Goal: Information Seeking & Learning: Find specific fact

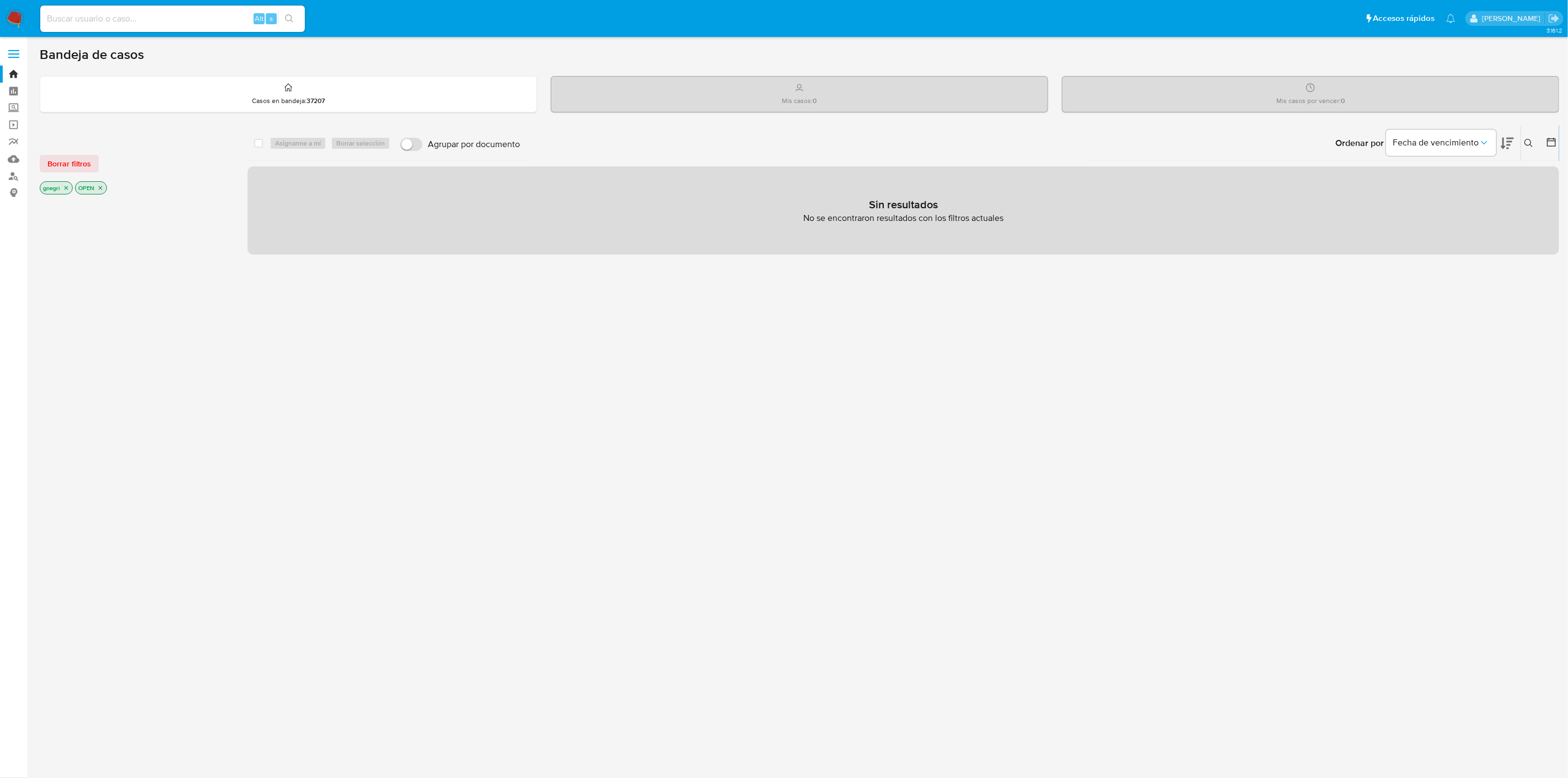
click at [112, 27] on div "Alt s" at bounding box center [173, 18] width 264 height 27
click at [121, 17] on input at bounding box center [173, 18] width 264 height 14
paste input "IE3HwgVwwIAP2sciylptBNES"
type input "IE3HwgVwwIAP2sciylptBNES"
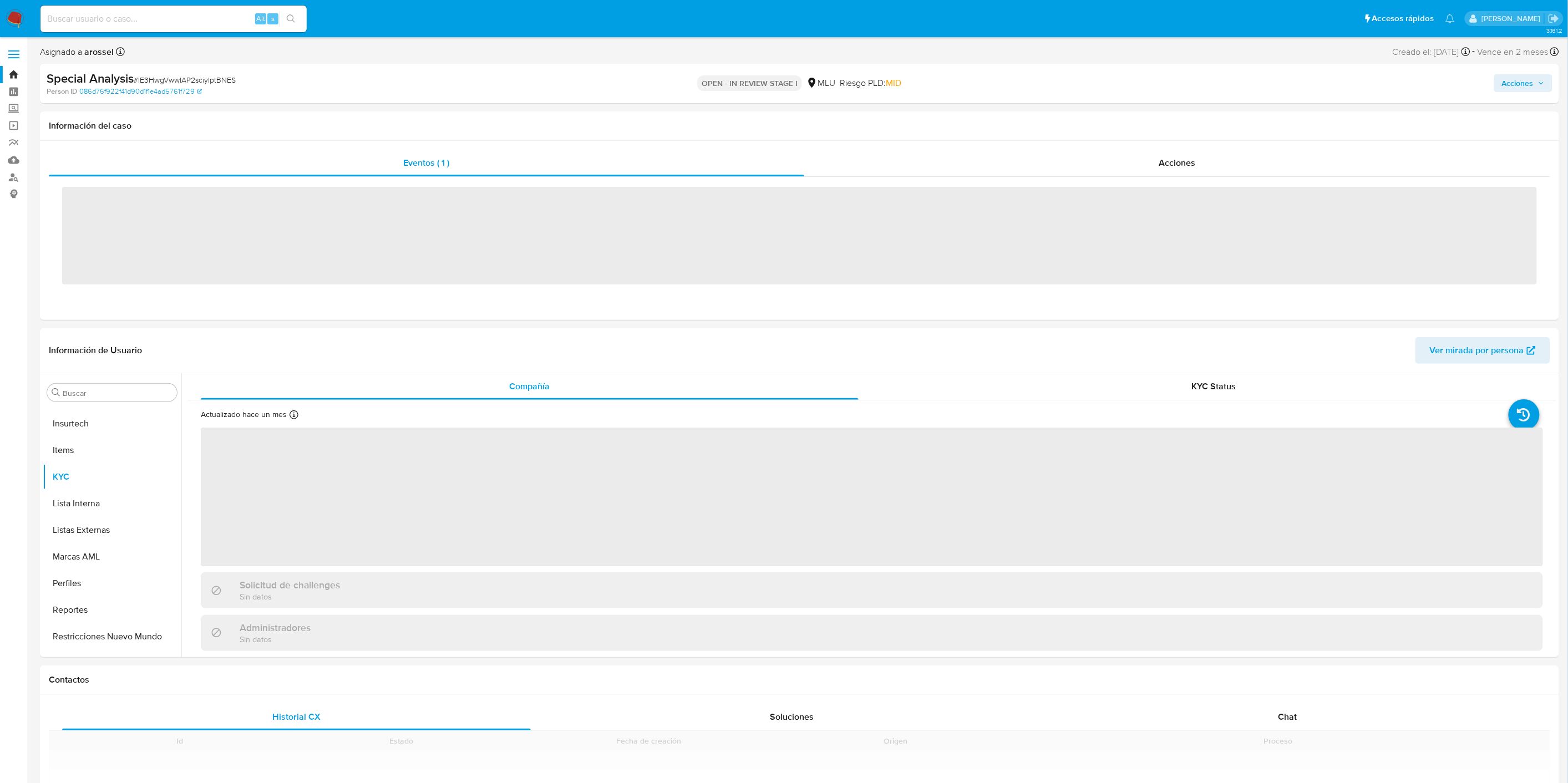
scroll to position [548, 0]
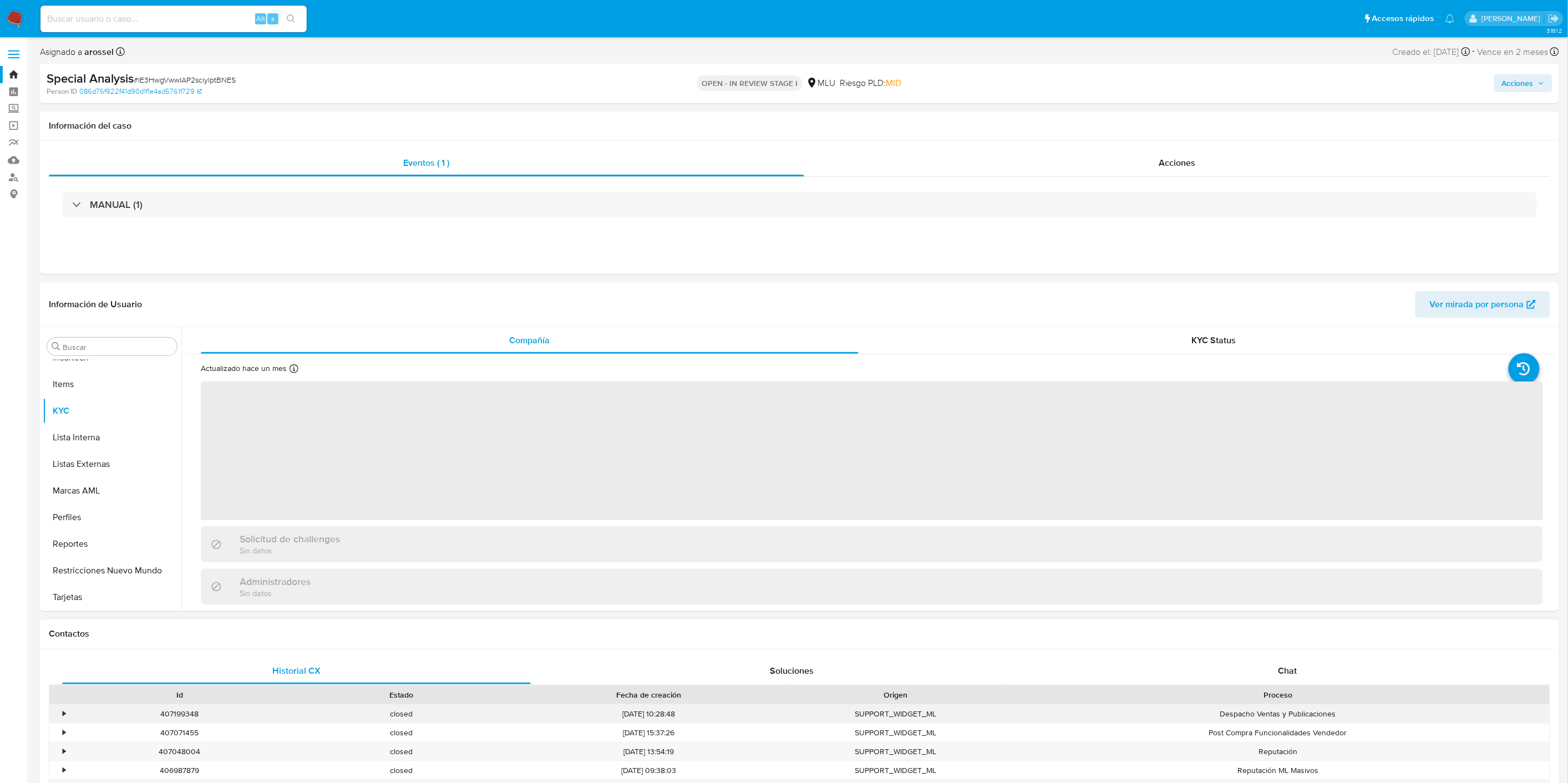
select select "10"
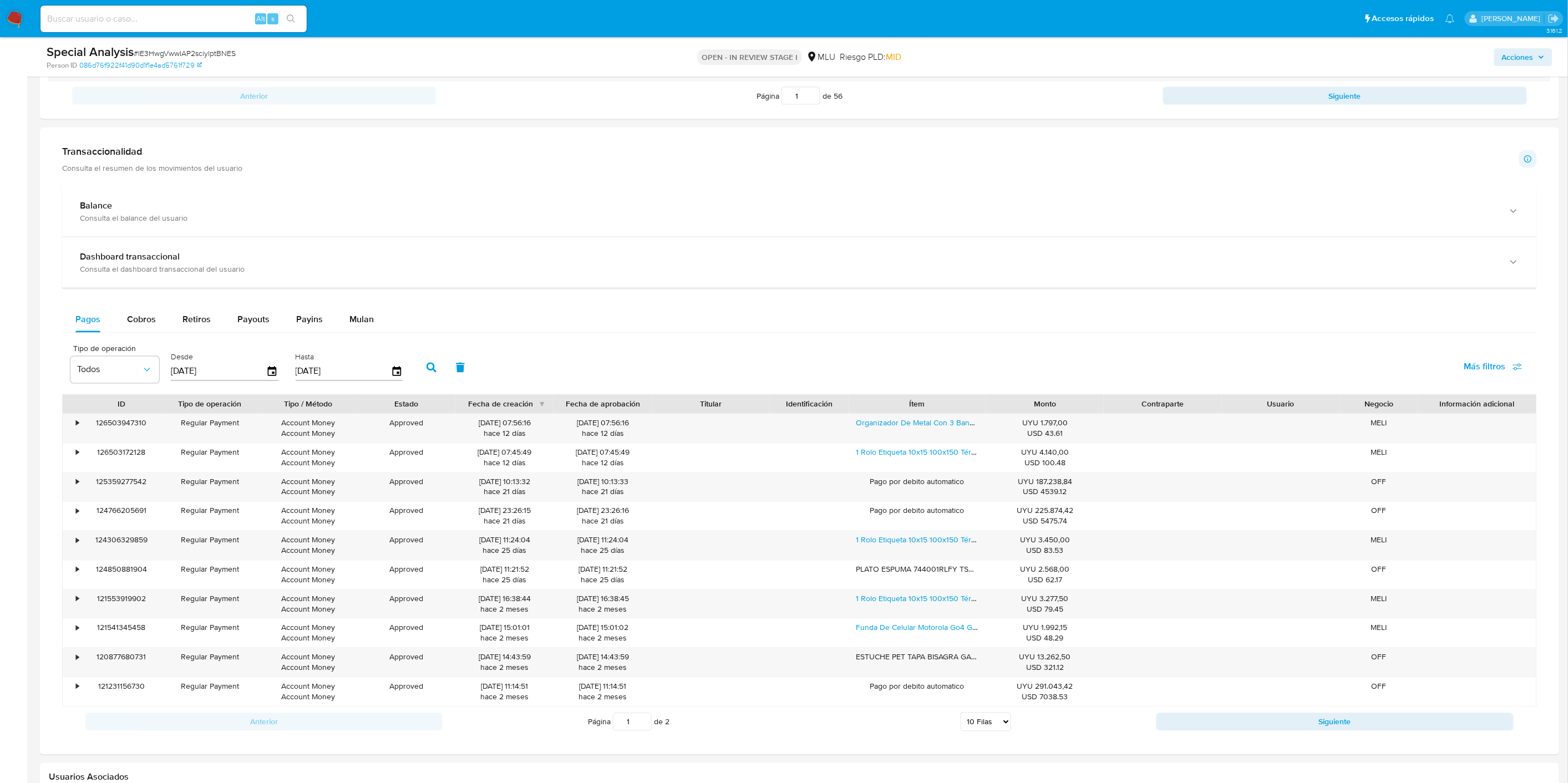
scroll to position [896, 0]
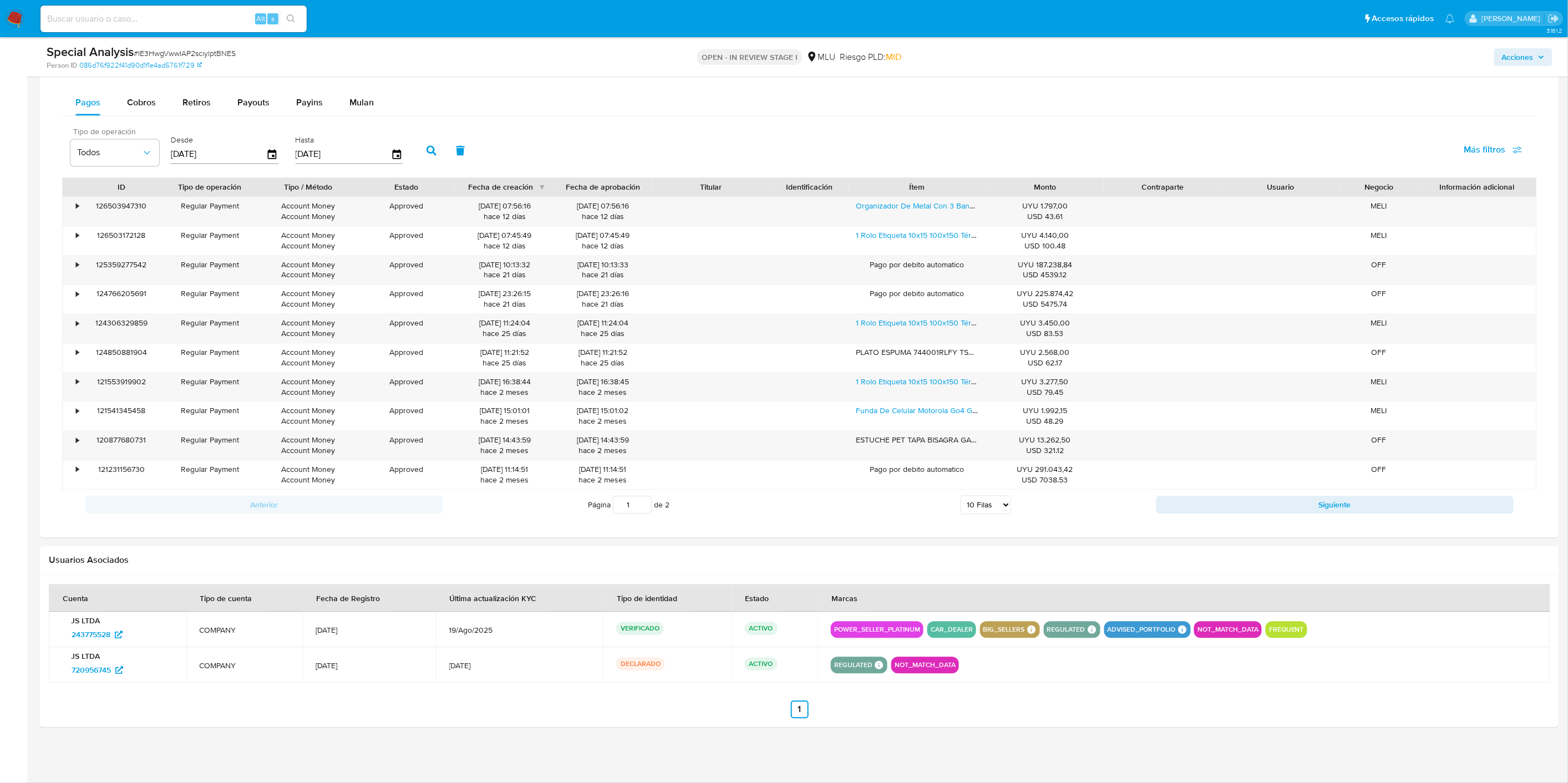
click at [128, 139] on div "Tipo de operación Todos" at bounding box center [114, 148] width 89 height 39
click at [126, 151] on span "Todos" at bounding box center [109, 153] width 64 height 11
click at [114, 307] on span "Account Fund" at bounding box center [105, 312] width 55 height 11
click at [427, 155] on icon "button" at bounding box center [431, 151] width 10 height 10
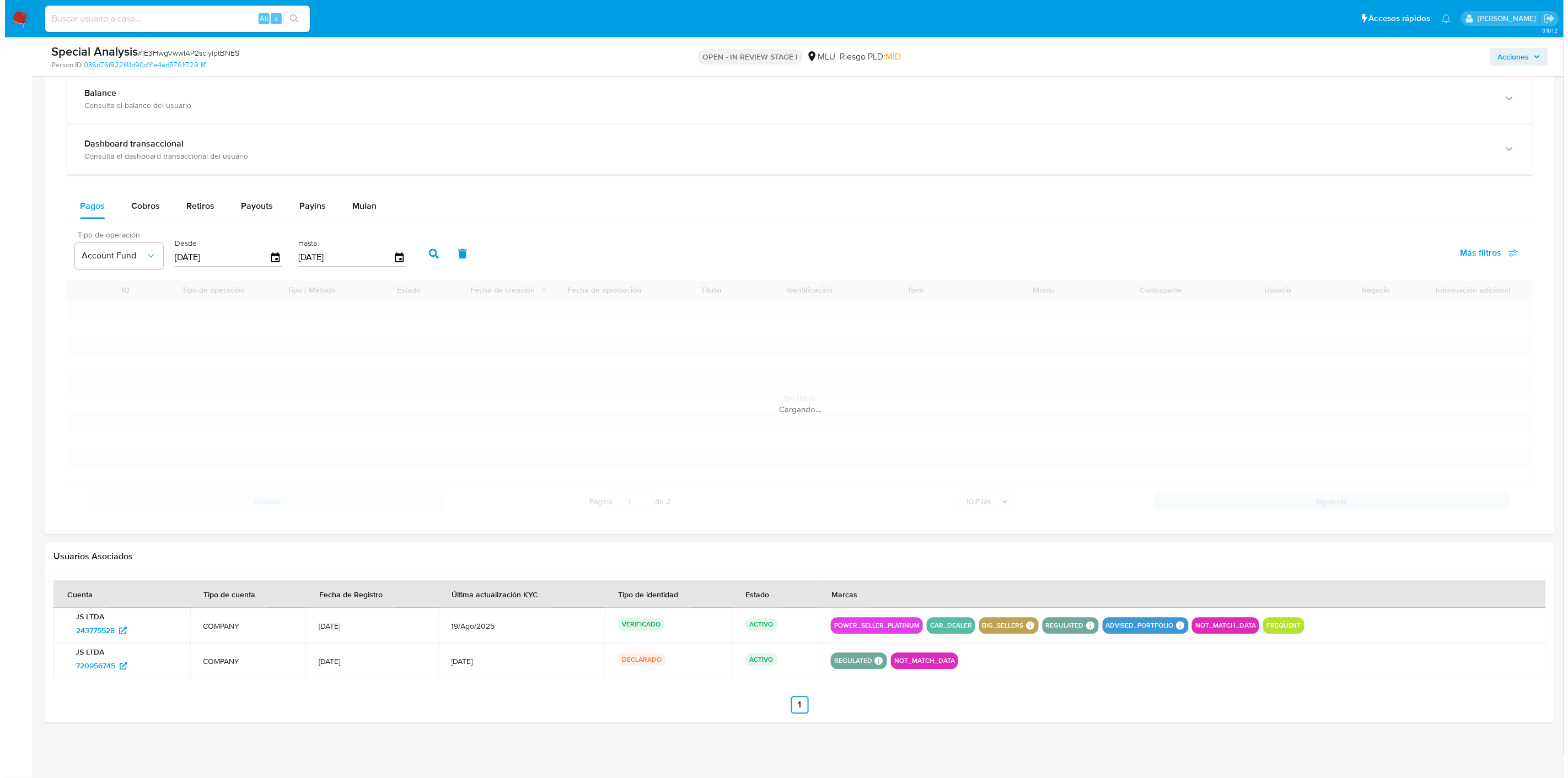
scroll to position [786, 0]
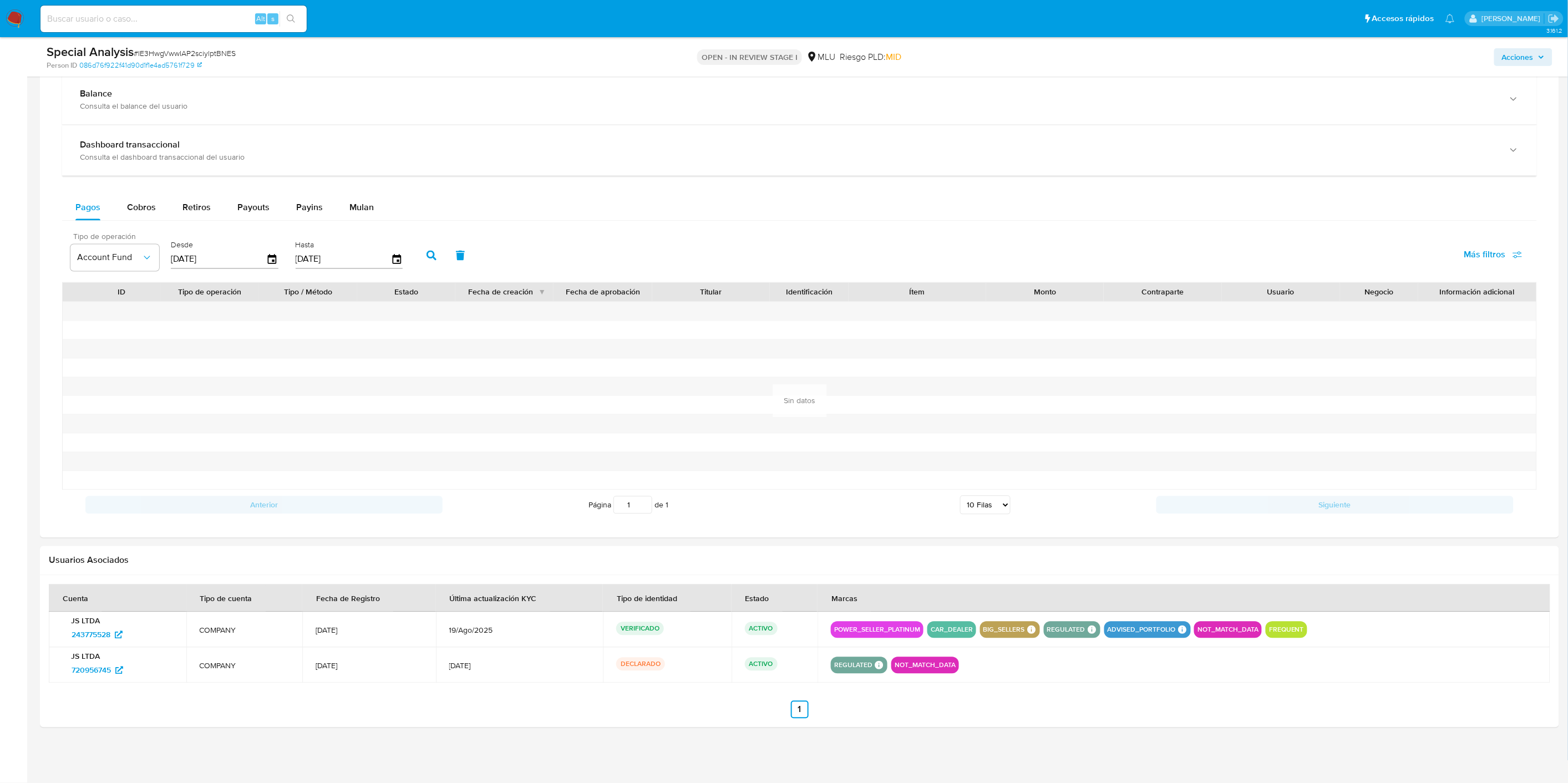
click at [213, 261] on input "[DATE]" at bounding box center [218, 260] width 95 height 18
type input "0_/__/____"
click at [446, 256] on button "button" at bounding box center [460, 256] width 29 height 27
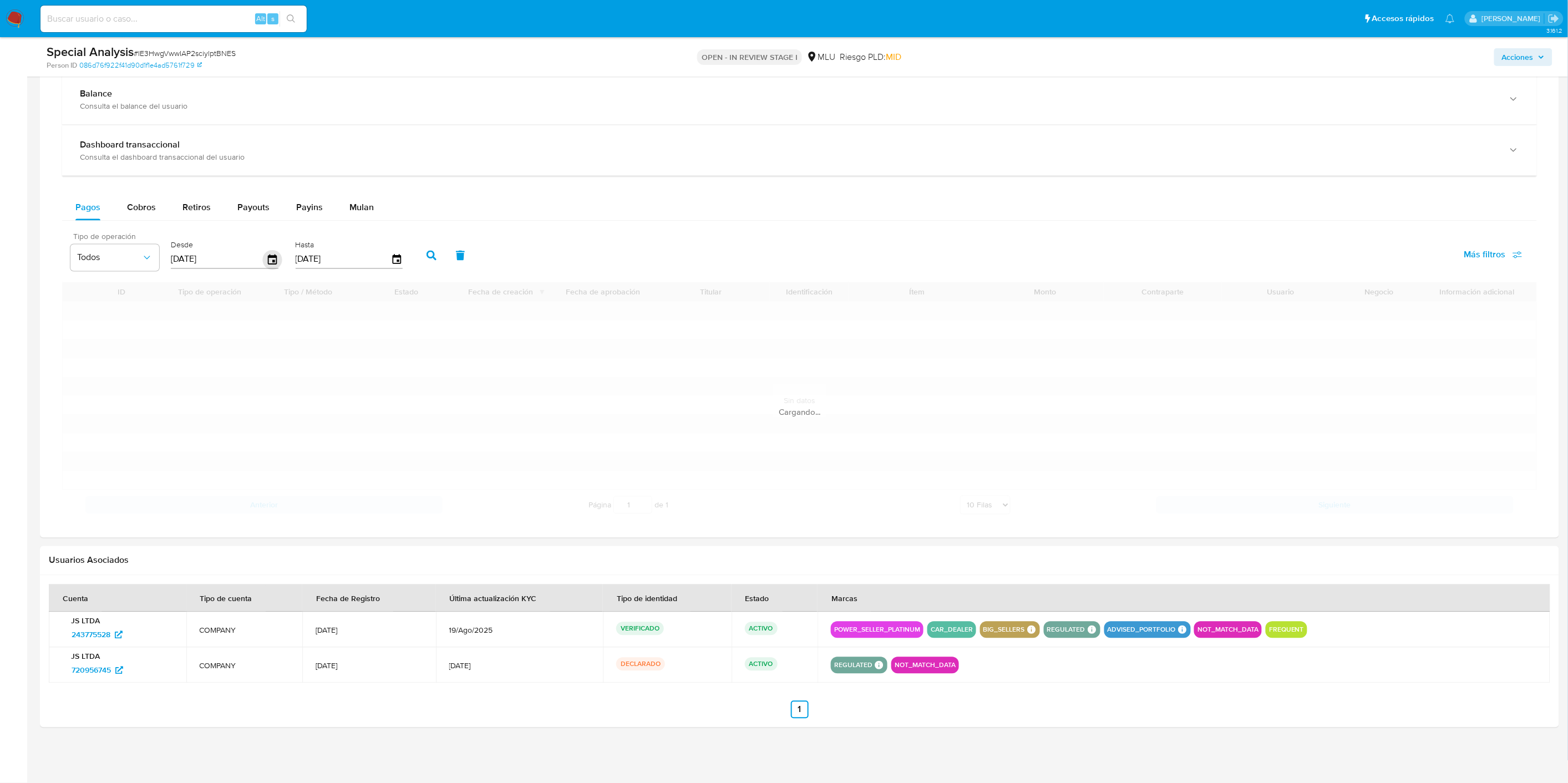
click at [275, 260] on icon "button" at bounding box center [272, 260] width 19 height 19
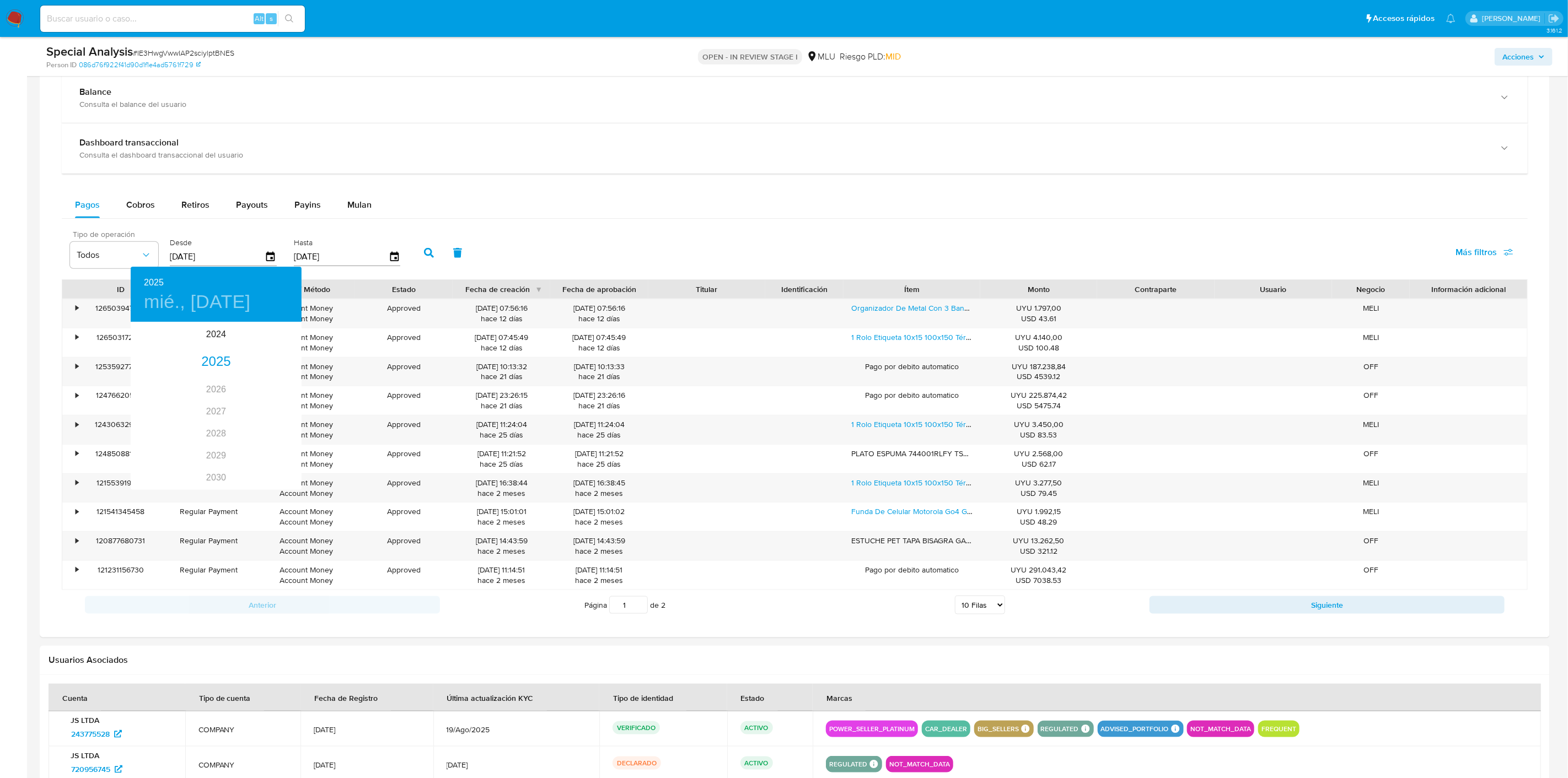
click at [273, 258] on div at bounding box center [784, 389] width 1568 height 778
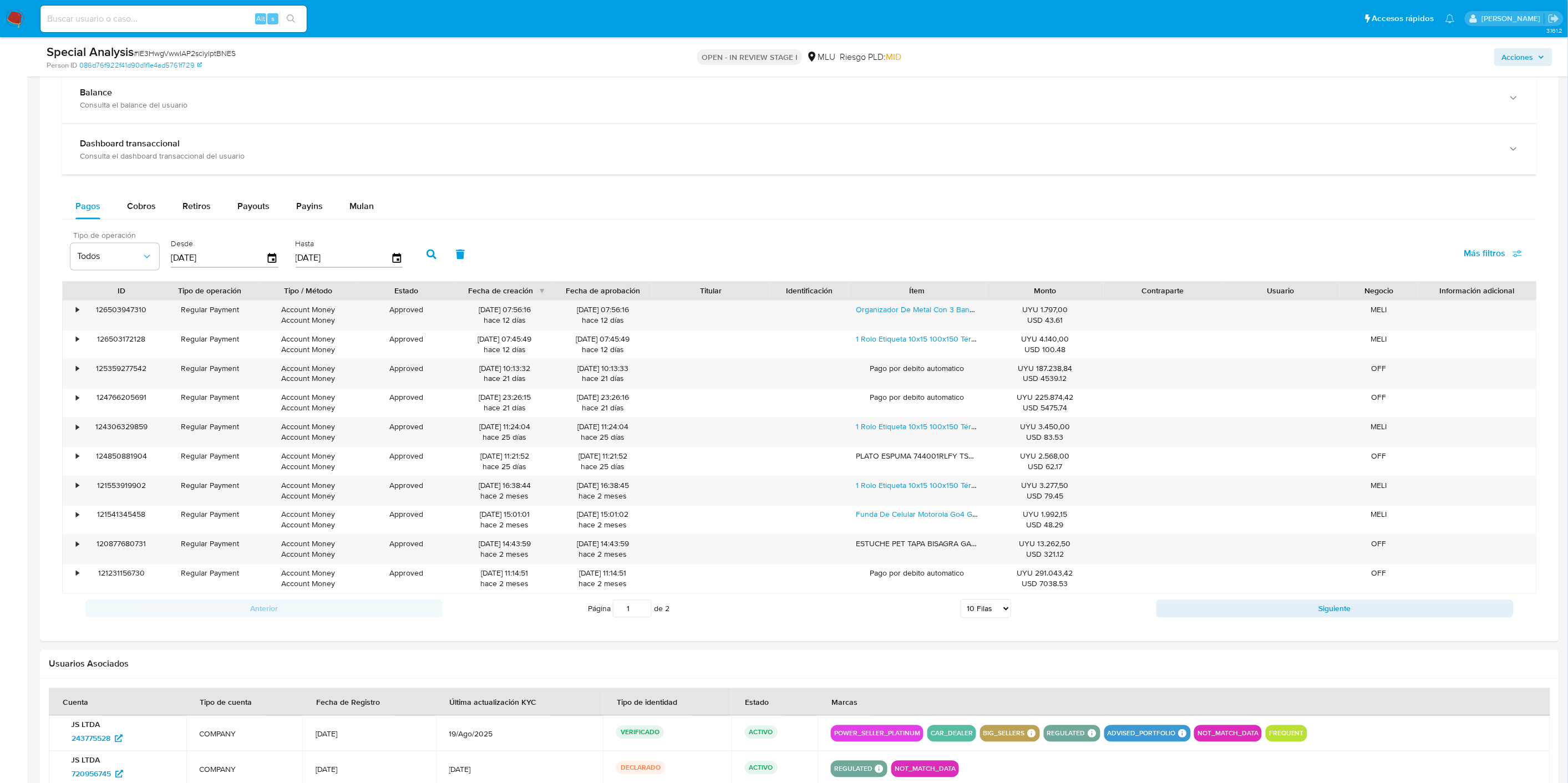
click at [212, 257] on input "[DATE]" at bounding box center [218, 258] width 95 height 18
type input "0_/__/____"
type input "[DATE]"
click at [425, 261] on button "button" at bounding box center [431, 254] width 29 height 27
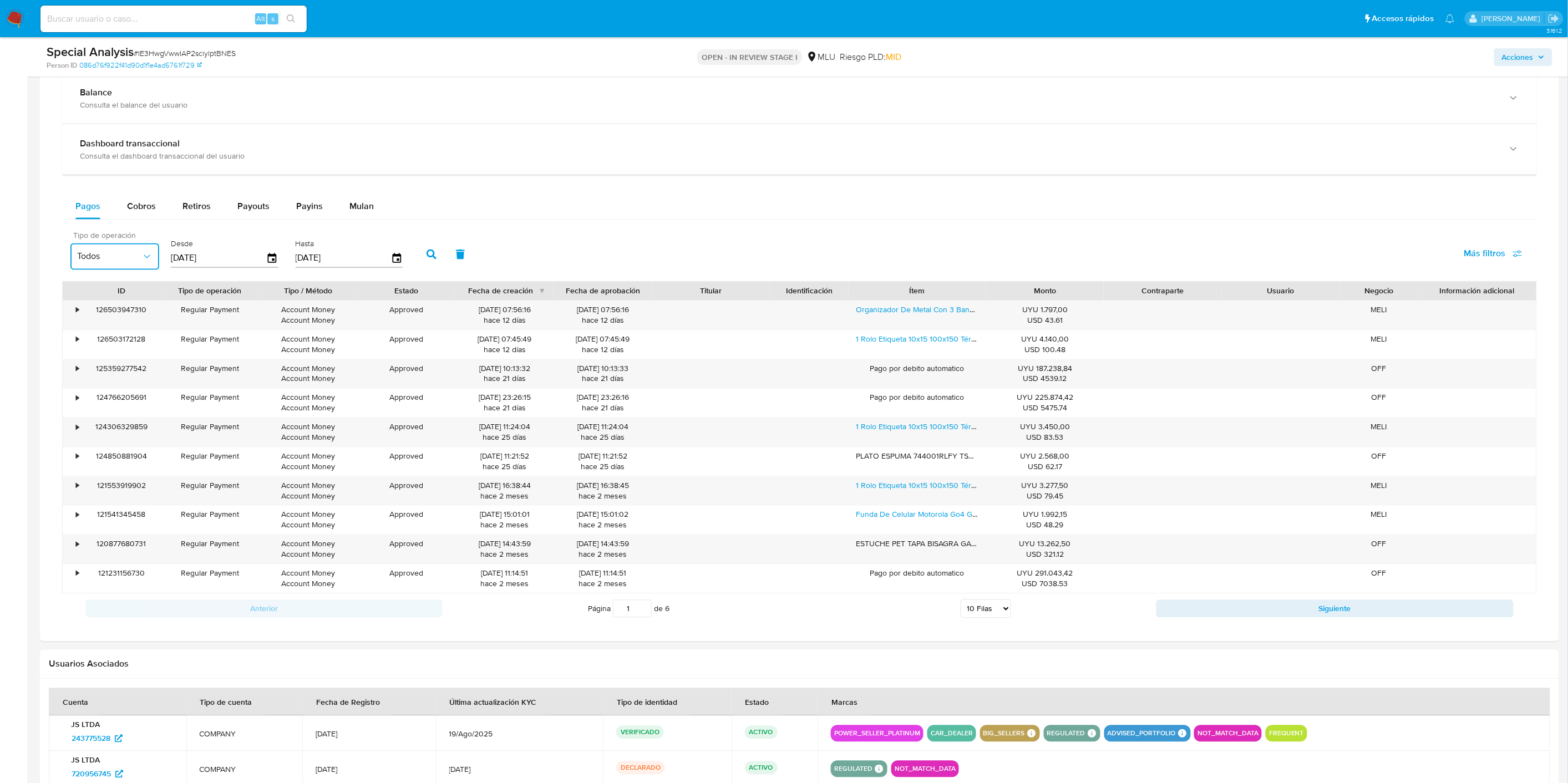
click at [101, 270] on button "Todos" at bounding box center [114, 256] width 89 height 27
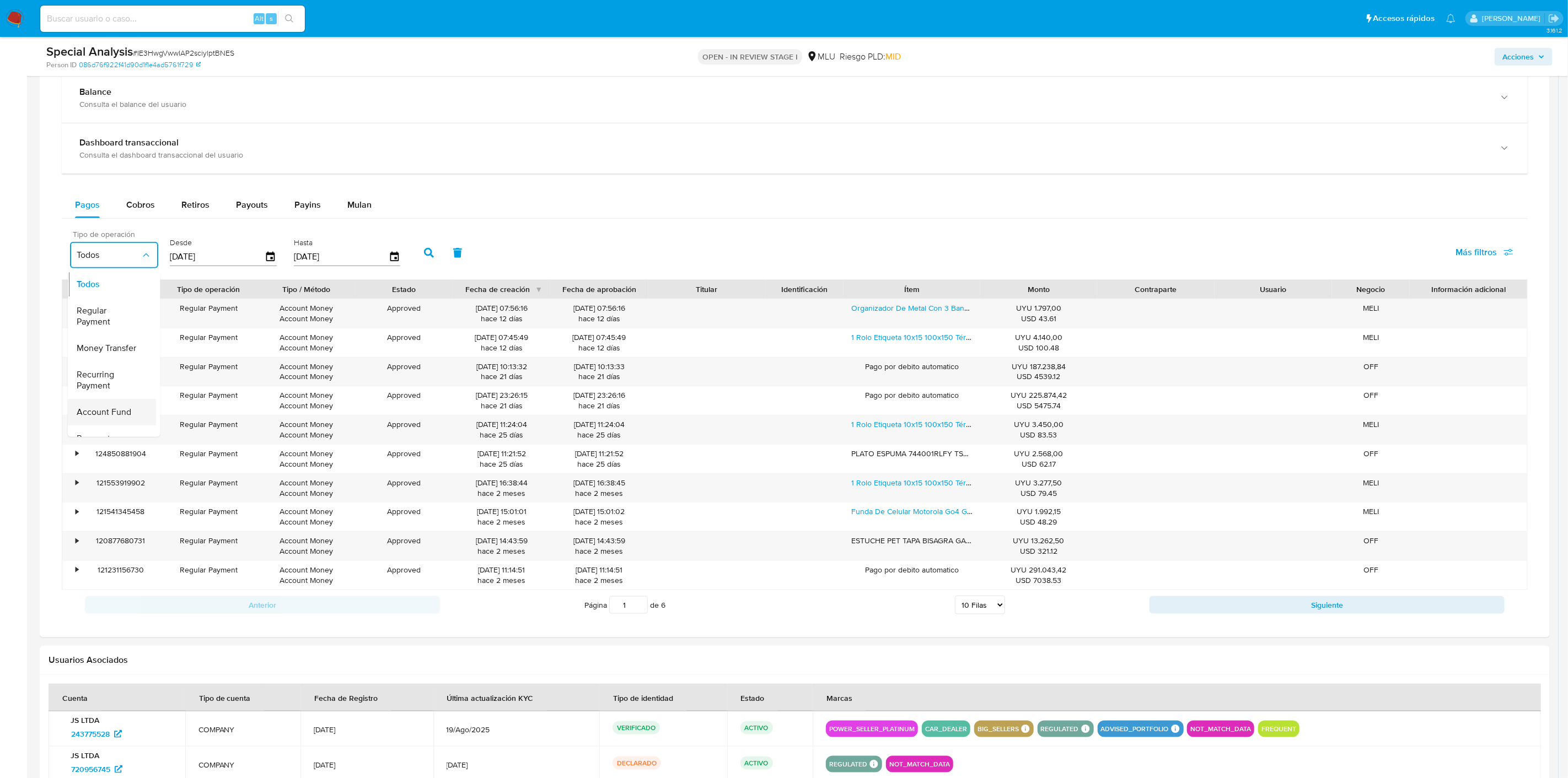
click at [112, 414] on span "Account Fund" at bounding box center [104, 413] width 55 height 11
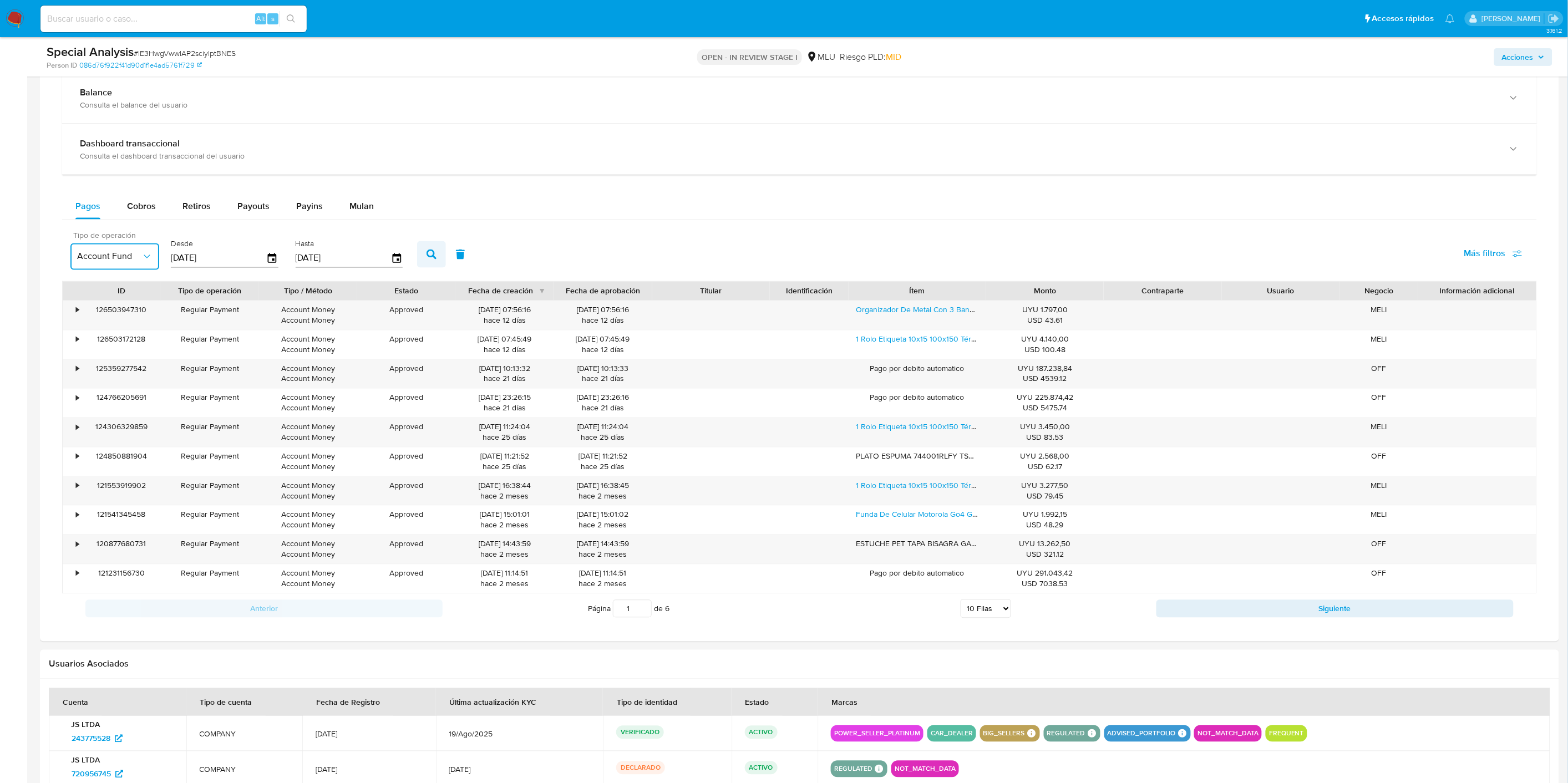
click at [427, 256] on icon "button" at bounding box center [431, 254] width 10 height 10
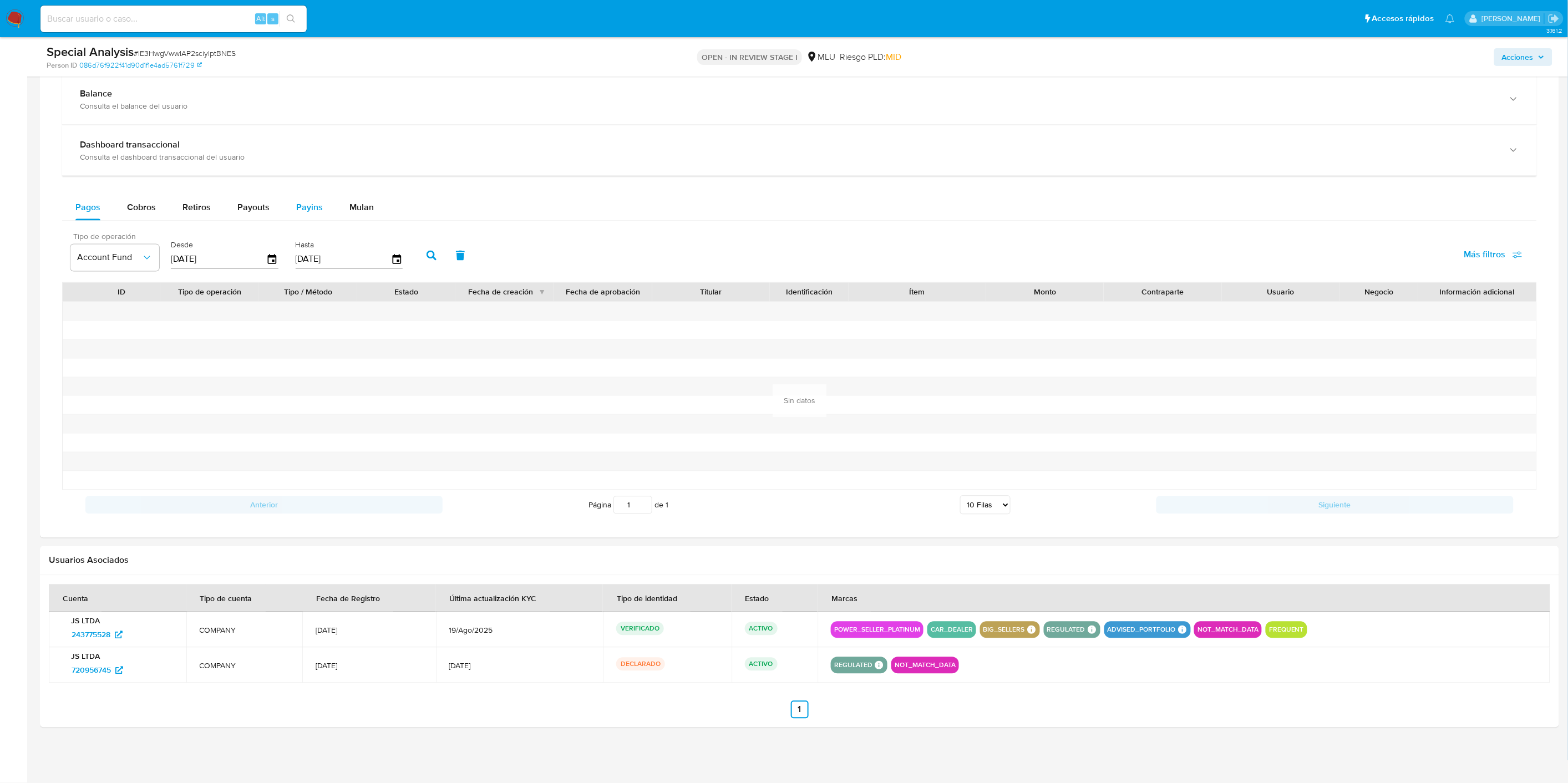
click at [301, 204] on span "Payins" at bounding box center [309, 207] width 27 height 13
select select "10"
click at [237, 250] on label "Desde" at bounding box center [225, 245] width 108 height 10
click at [115, 260] on span "REJECTED" at bounding box center [109, 258] width 64 height 11
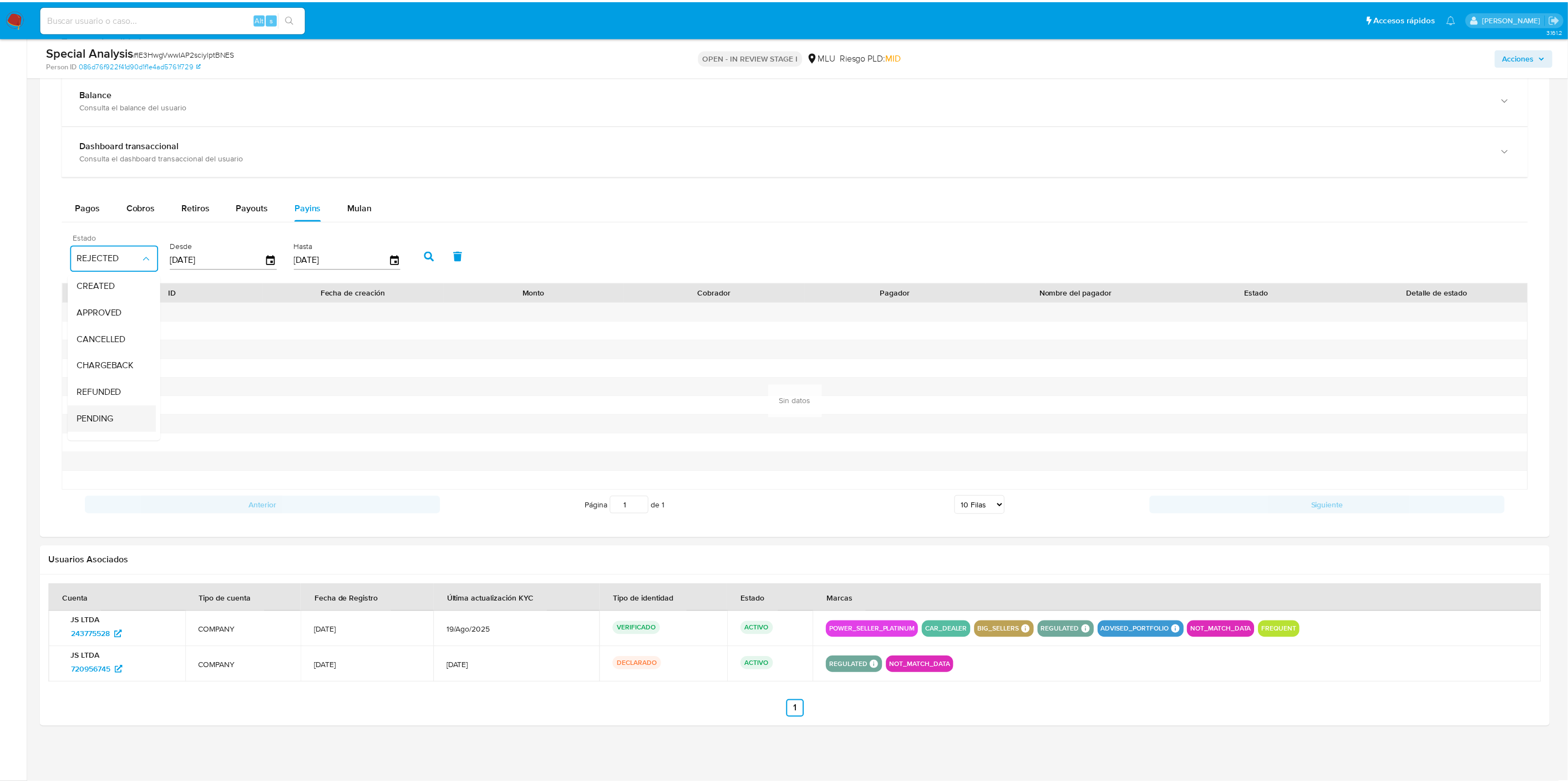
scroll to position [82, 0]
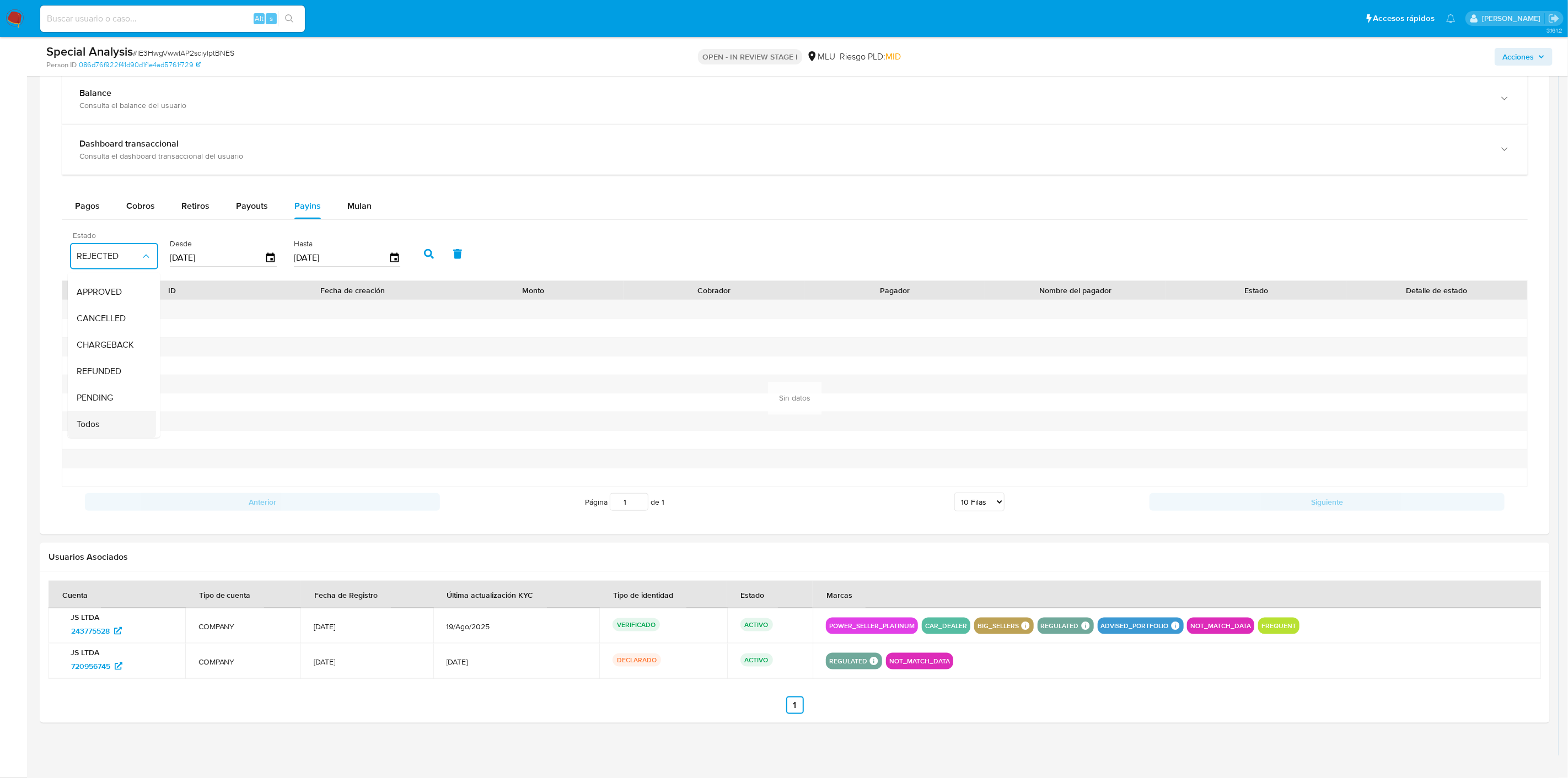
click at [97, 419] on span "Todos" at bounding box center [88, 425] width 23 height 11
click at [216, 261] on input "[DATE]" at bounding box center [217, 258] width 95 height 18
type input "0_/__/____"
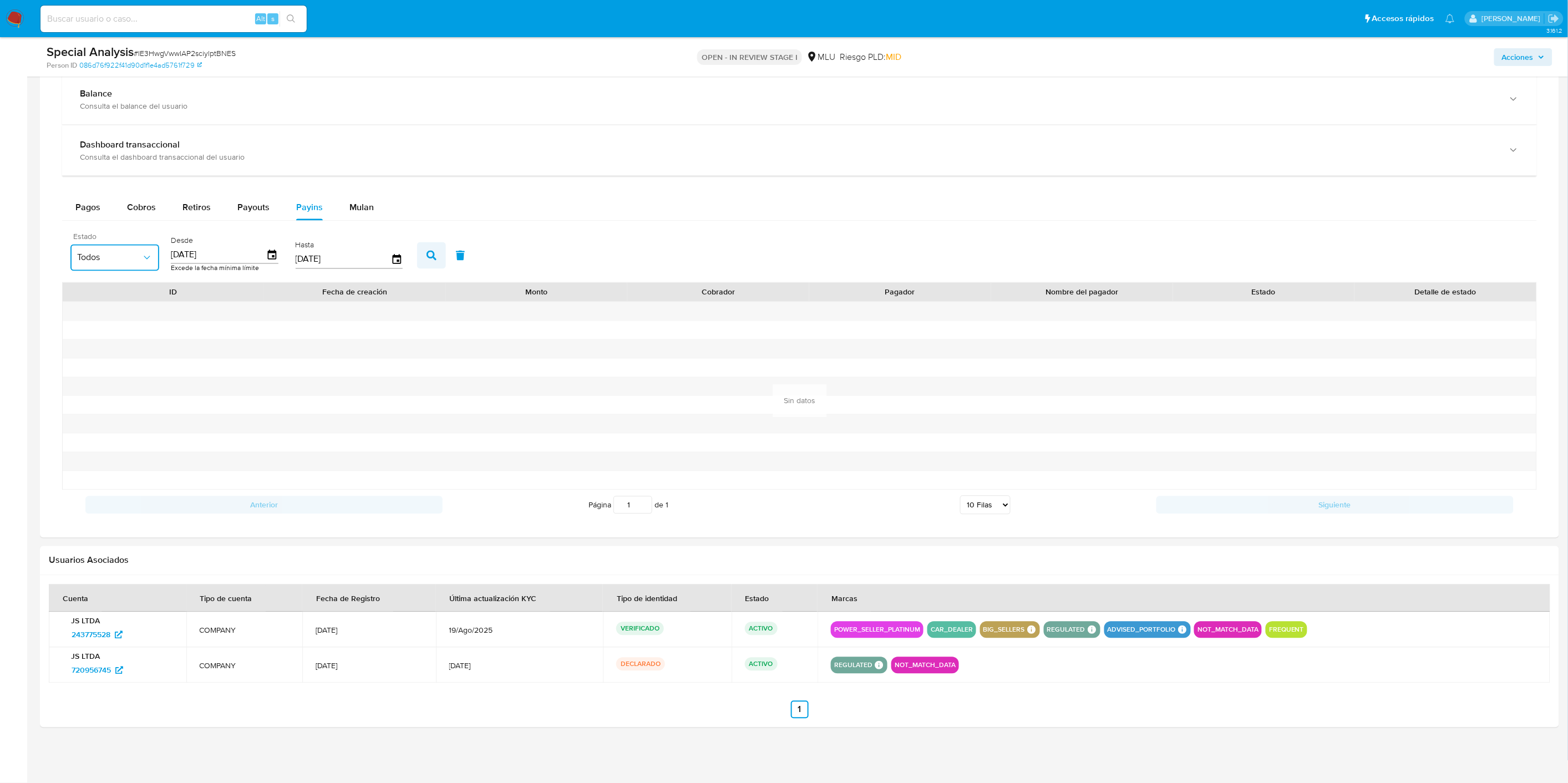
type input "[DATE]"
click at [427, 256] on icon "button" at bounding box center [431, 256] width 10 height 10
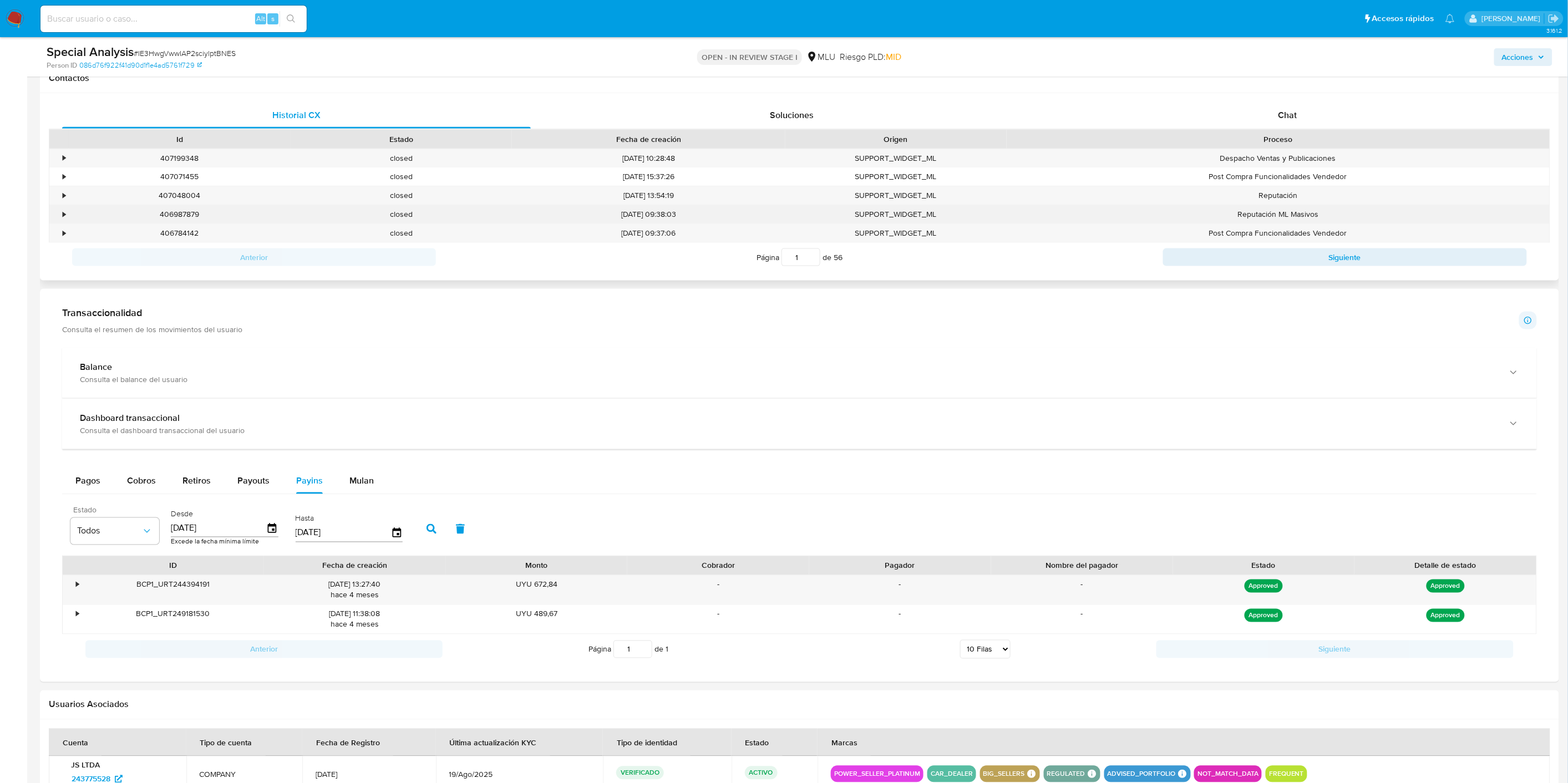
scroll to position [661, 0]
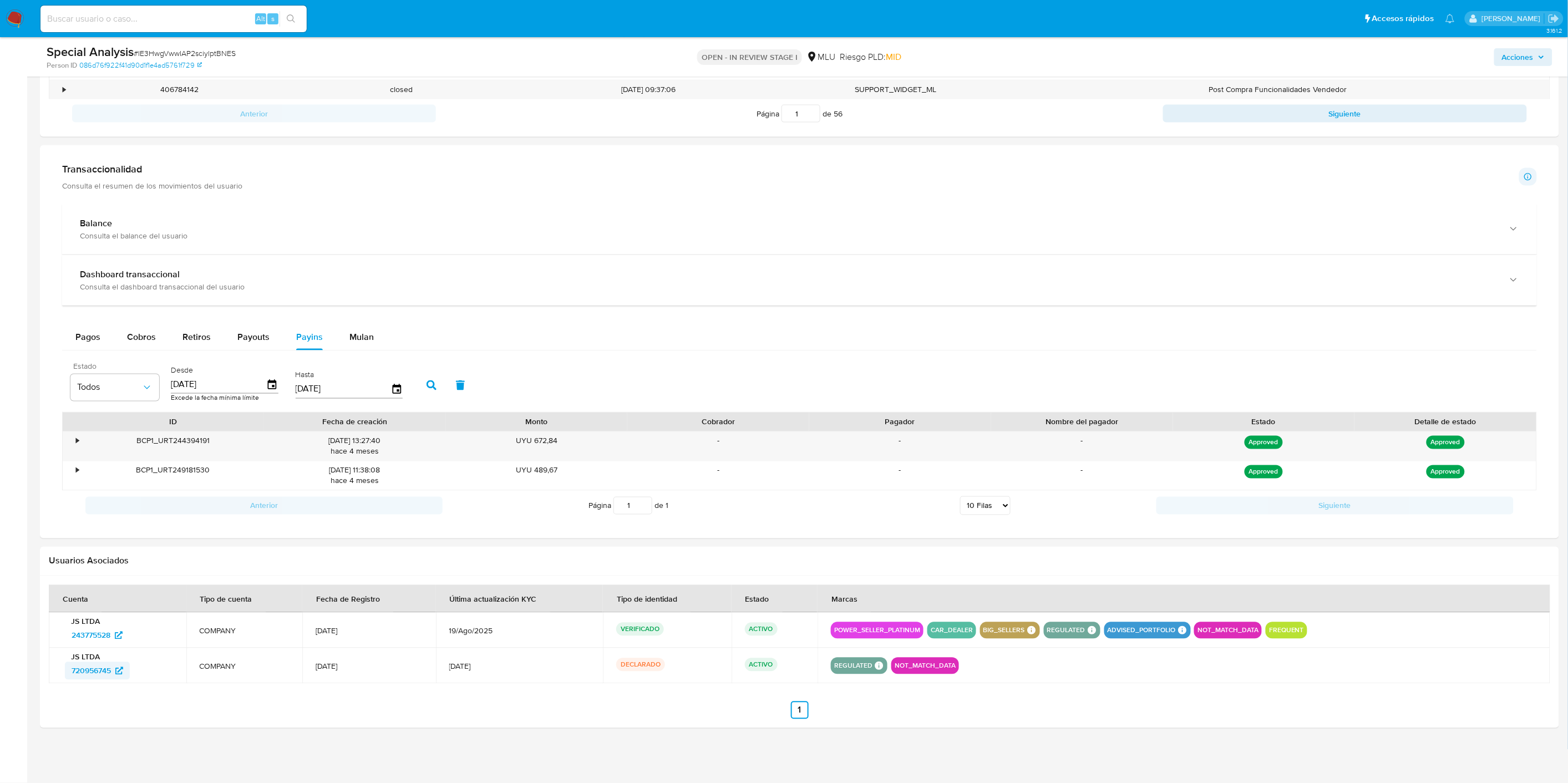
click at [102, 672] on span "720956745" at bounding box center [91, 671] width 39 height 18
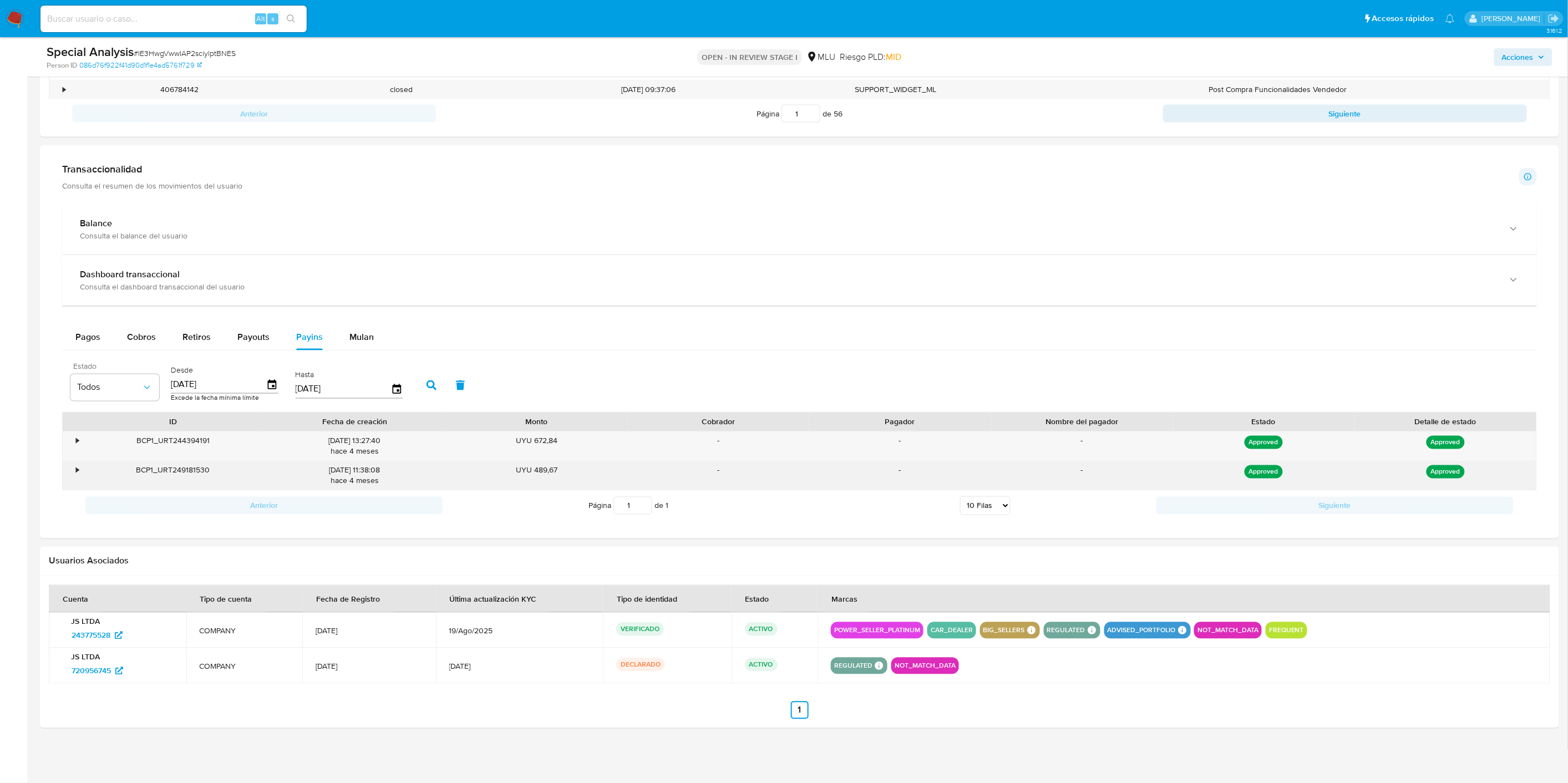
click at [76, 472] on div "•" at bounding box center [77, 470] width 3 height 10
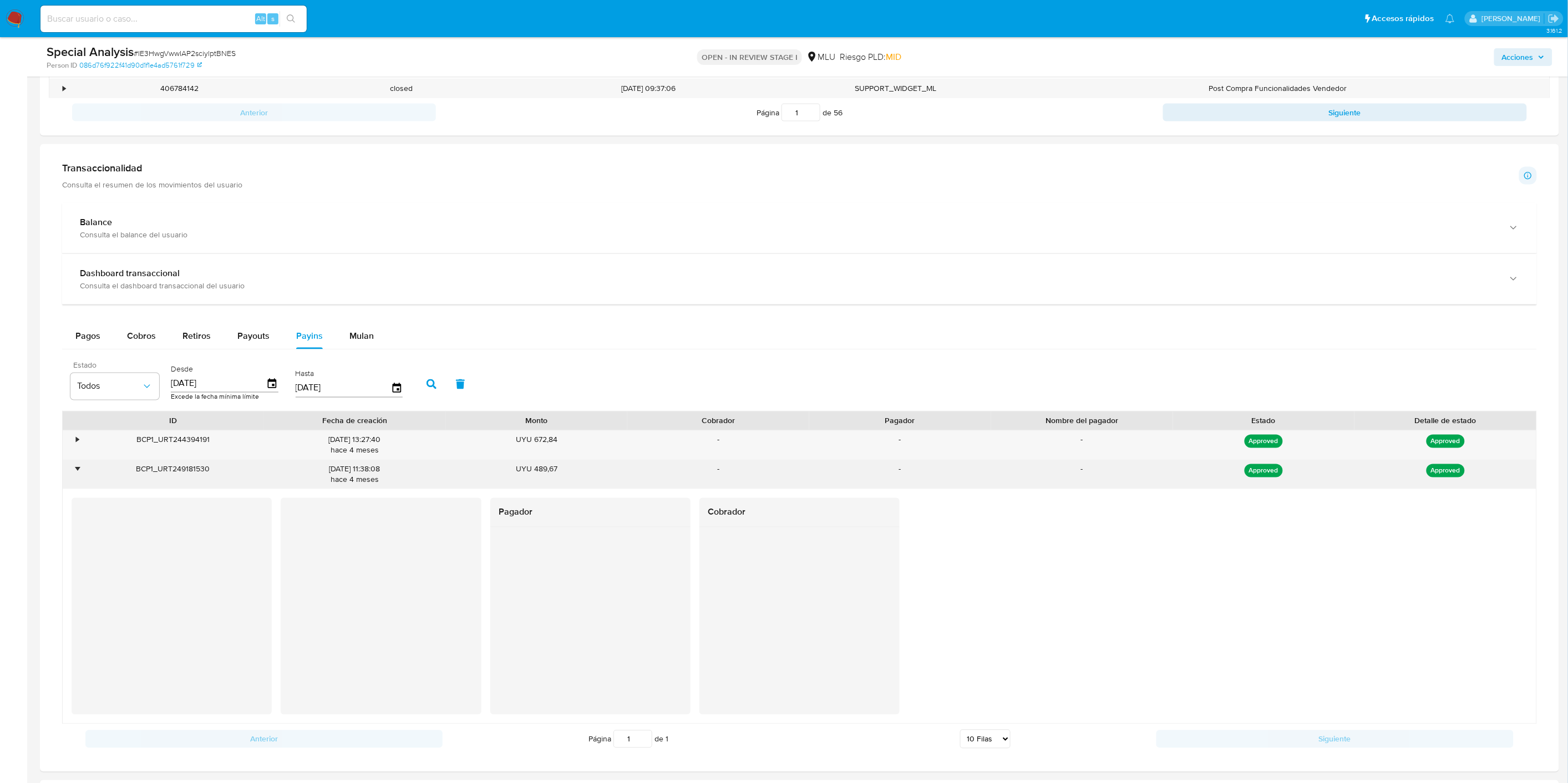
click at [76, 472] on div "•" at bounding box center [77, 469] width 3 height 10
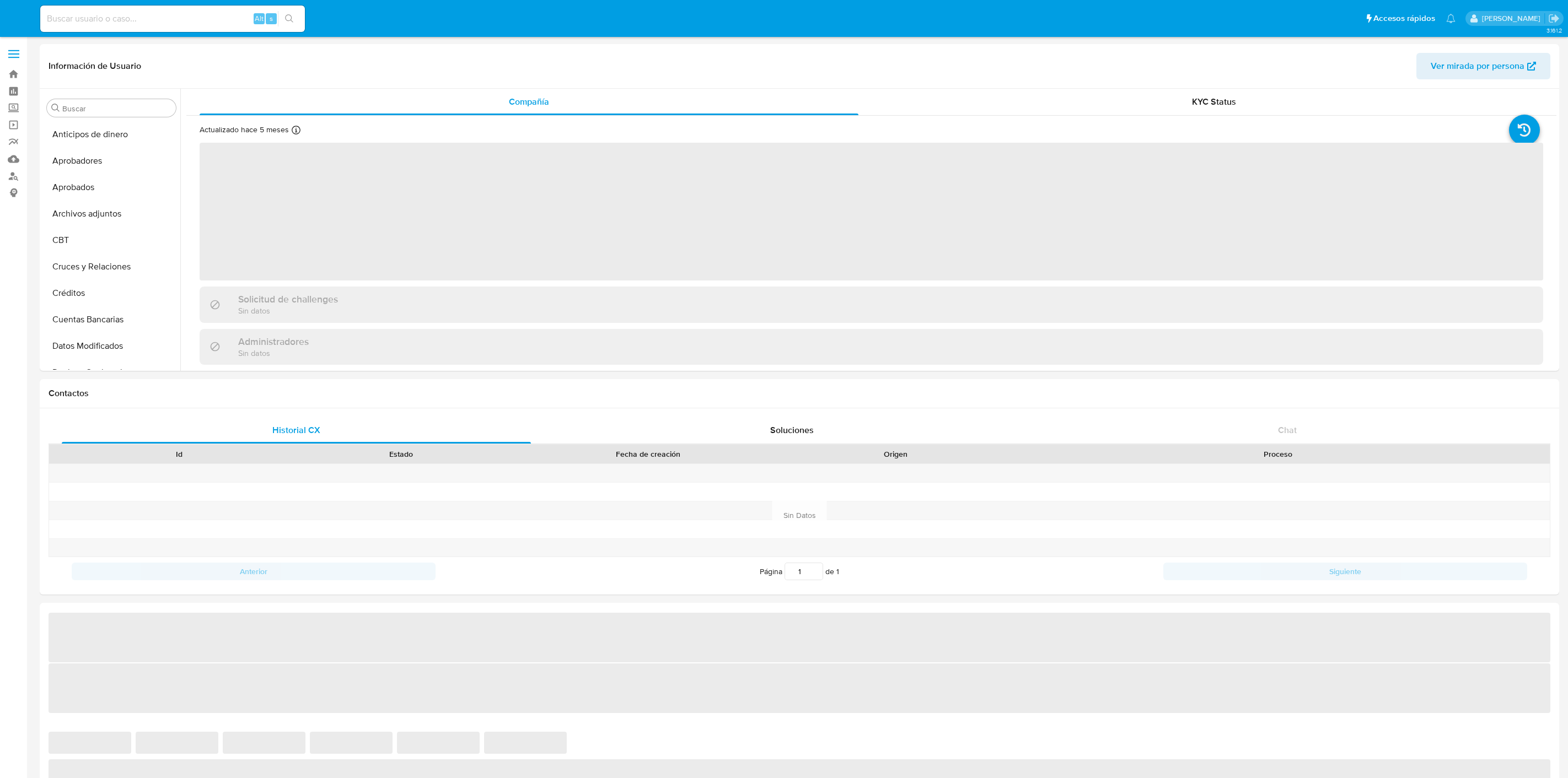
select select "10"
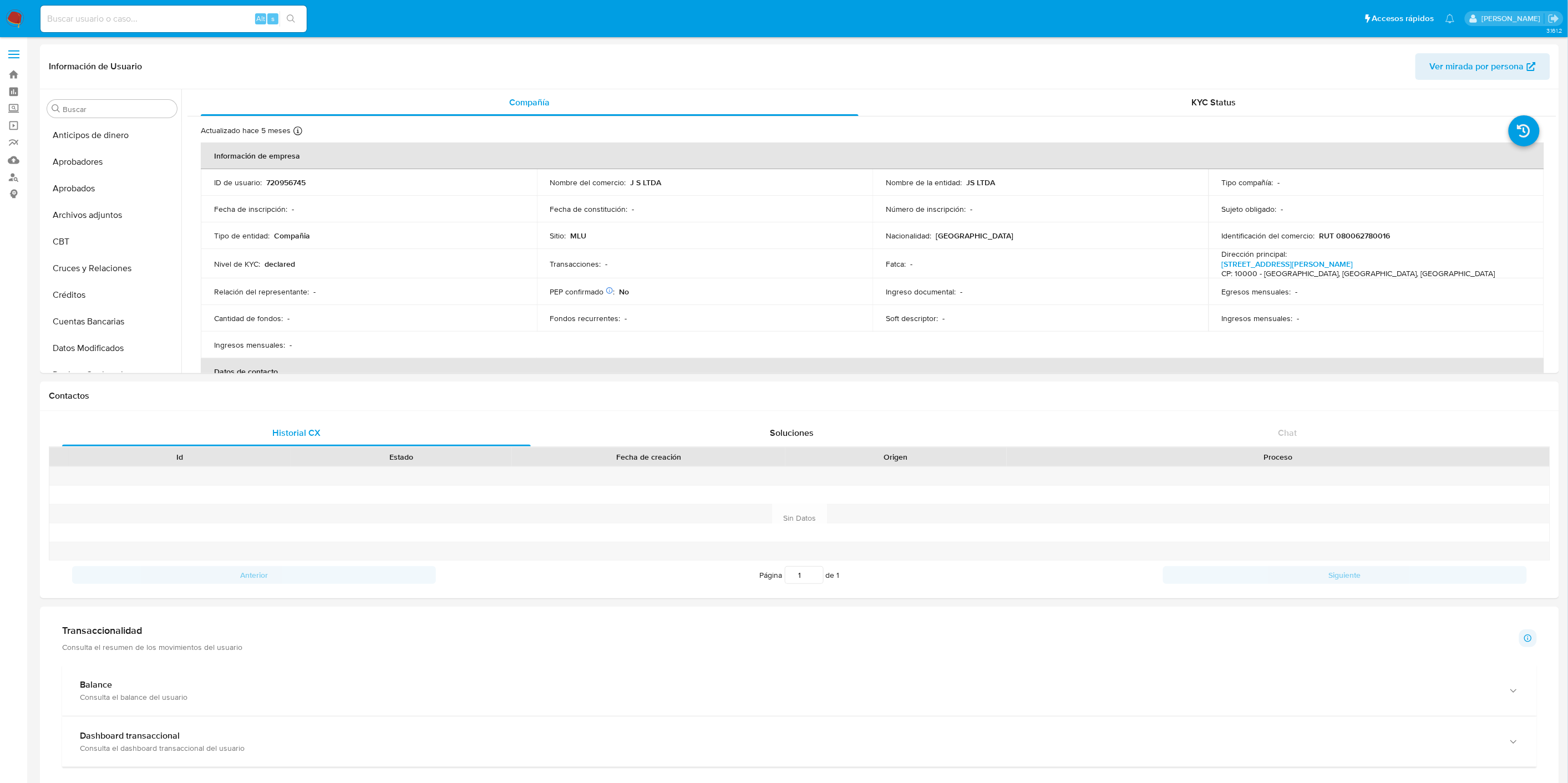
scroll to position [548, 0]
